Goal: Task Accomplishment & Management: Complete application form

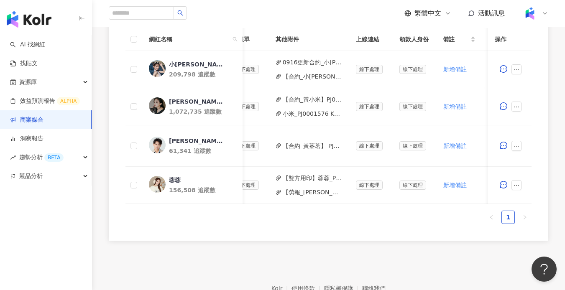
scroll to position [0, 330]
click at [322, 61] on button "0916更新合約_小[PERSON_NAME]PJ0001576_佳麗寶化工_KANEBO_循環精華粉底彩妝新品_202507_活動確認單__.pdf" at bounding box center [312, 62] width 60 height 9
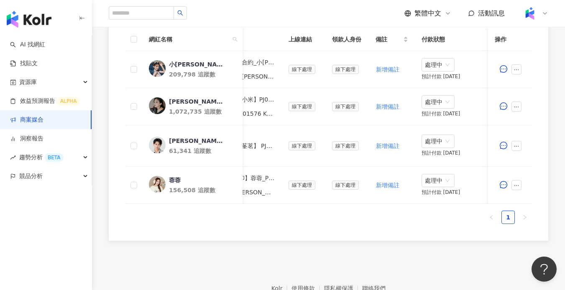
scroll to position [0, 405]
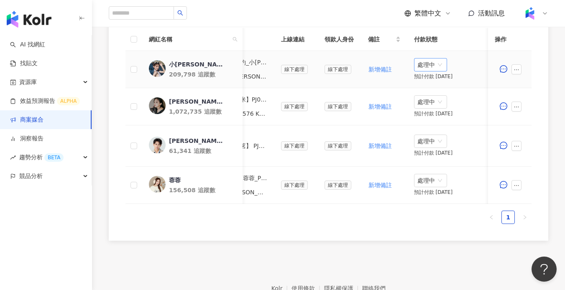
click at [432, 64] on span "處理中" at bounding box center [430, 65] width 26 height 13
click at [430, 84] on div "待處理" at bounding box center [429, 81] width 23 height 9
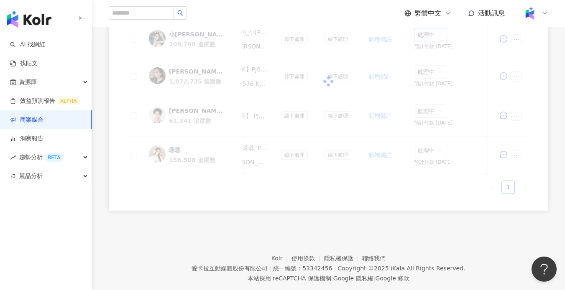
scroll to position [259, 0]
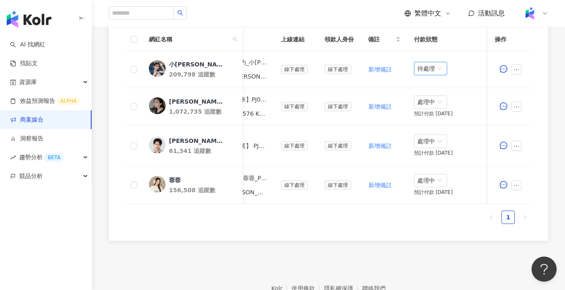
click at [426, 64] on span "待處理" at bounding box center [430, 68] width 26 height 13
click at [431, 101] on div "處理中" at bounding box center [429, 99] width 23 height 9
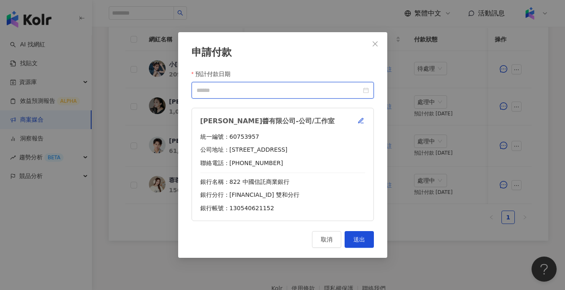
click at [315, 88] on input "預計付款日期" at bounding box center [279, 90] width 165 height 9
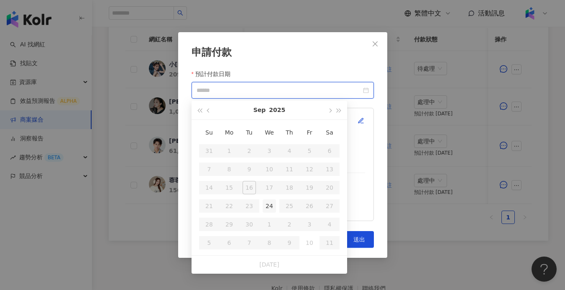
type input "**********"
click at [268, 213] on td "24" at bounding box center [269, 206] width 20 height 18
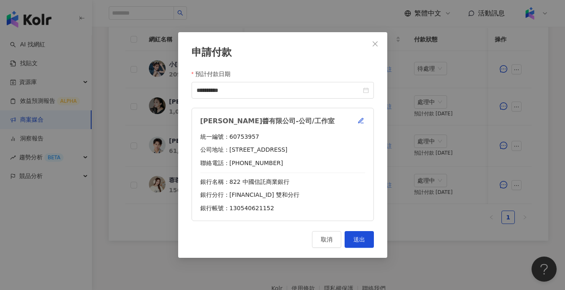
click at [366, 119] on div "徐子醬有限公司-公司/工作室 統一編號：60753957 公司地址：[STREET_ADDRESS] 聯絡電話：[PHONE_NUMBER] 銀行名稱：822…" at bounding box center [282, 164] width 182 height 113
click at [364, 120] on button "button" at bounding box center [361, 121] width 8 height 8
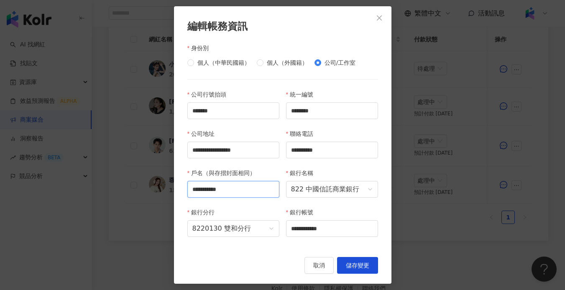
drag, startPoint x: 260, startPoint y: 186, endPoint x: 236, endPoint y: 188, distance: 24.3
click at [236, 188] on input "**********" at bounding box center [233, 189] width 92 height 17
type input "*******"
click at [352, 262] on span "儲存變更" at bounding box center [357, 265] width 23 height 7
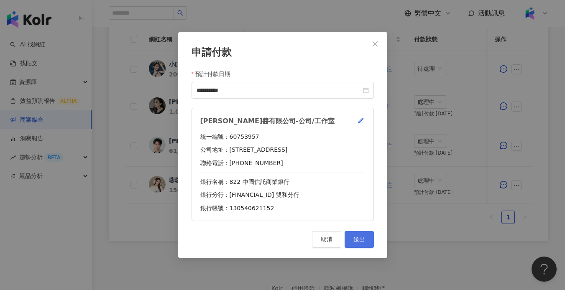
click at [359, 238] on span "送出" at bounding box center [359, 239] width 12 height 7
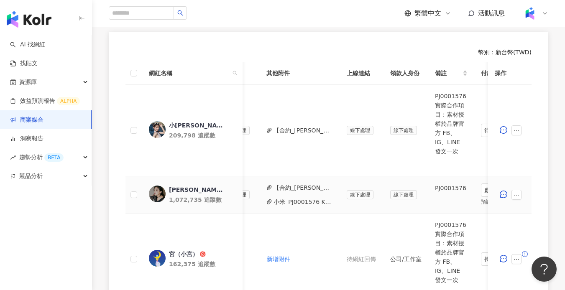
scroll to position [0, 398]
